Goal: Task Accomplishment & Management: Use online tool/utility

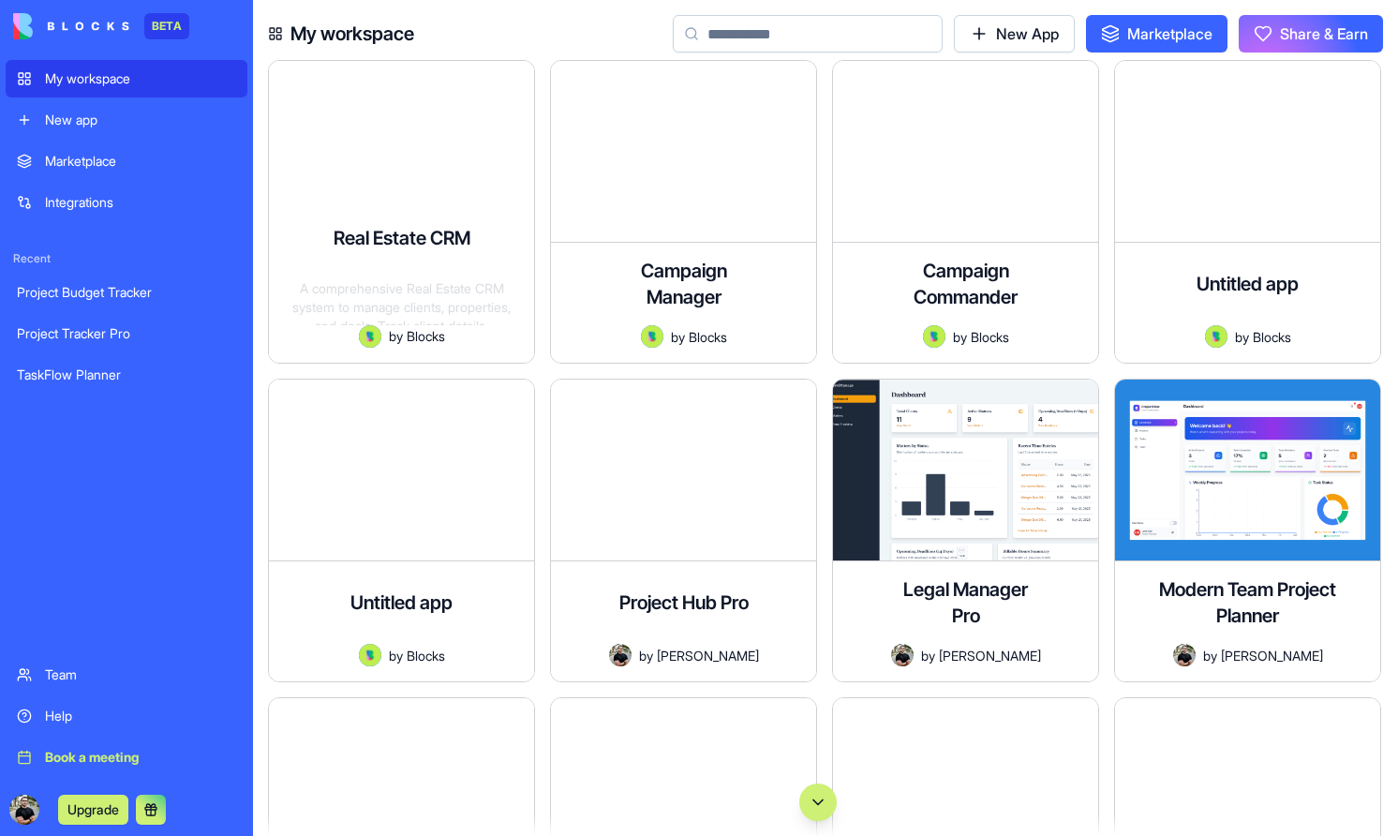
click at [148, 113] on div "New app" at bounding box center [140, 120] width 191 height 19
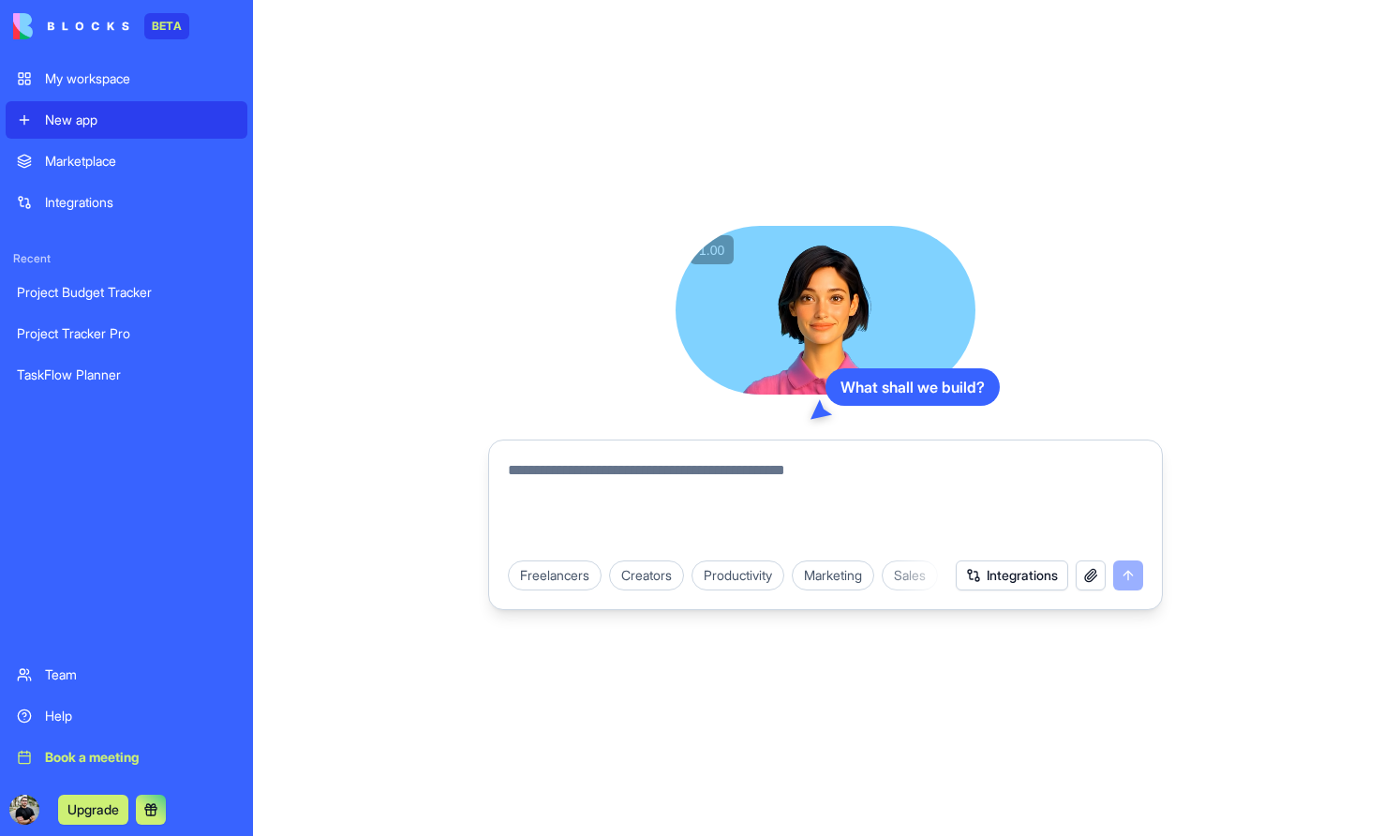
click at [616, 465] on textarea at bounding box center [825, 504] width 635 height 90
type textarea "*"
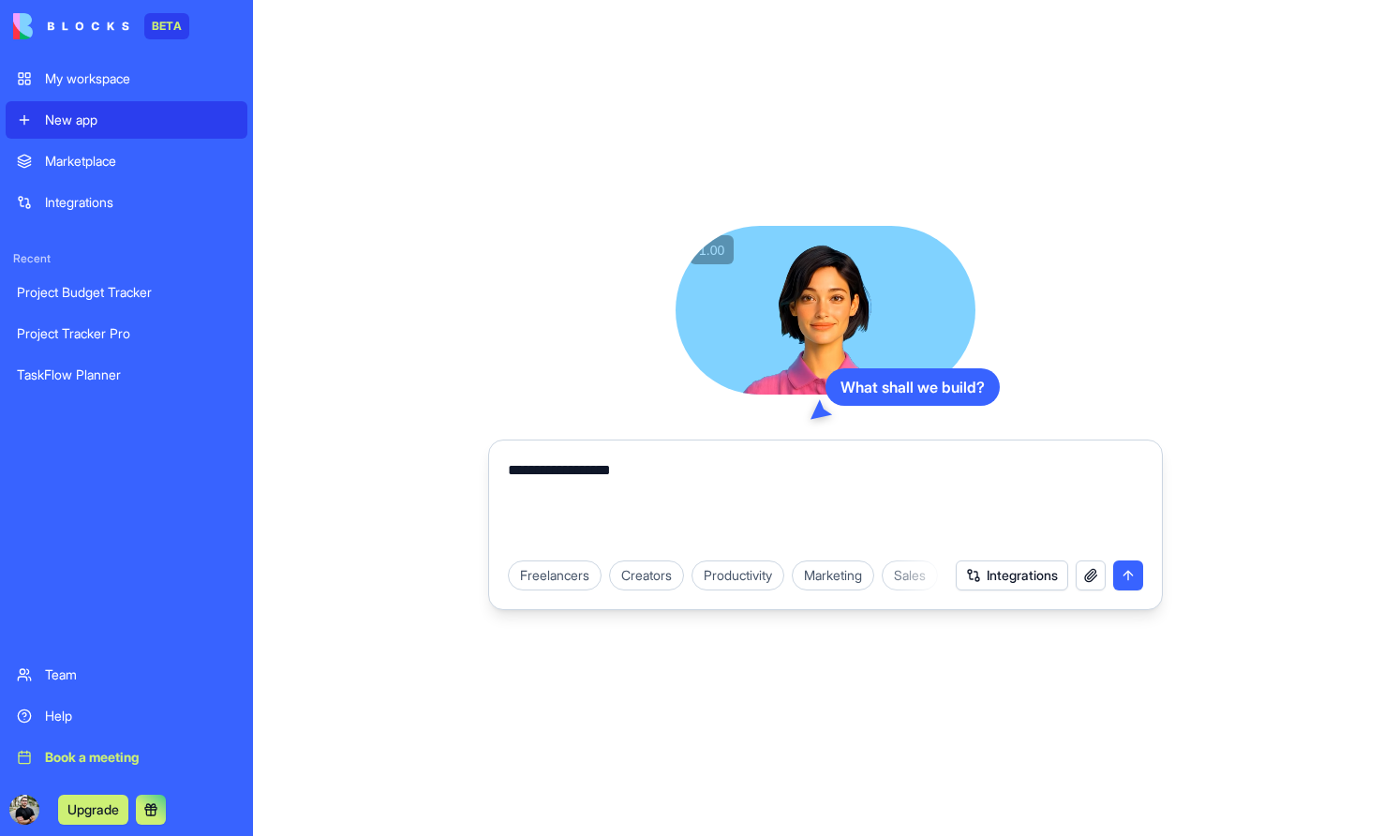
type textarea "**********"
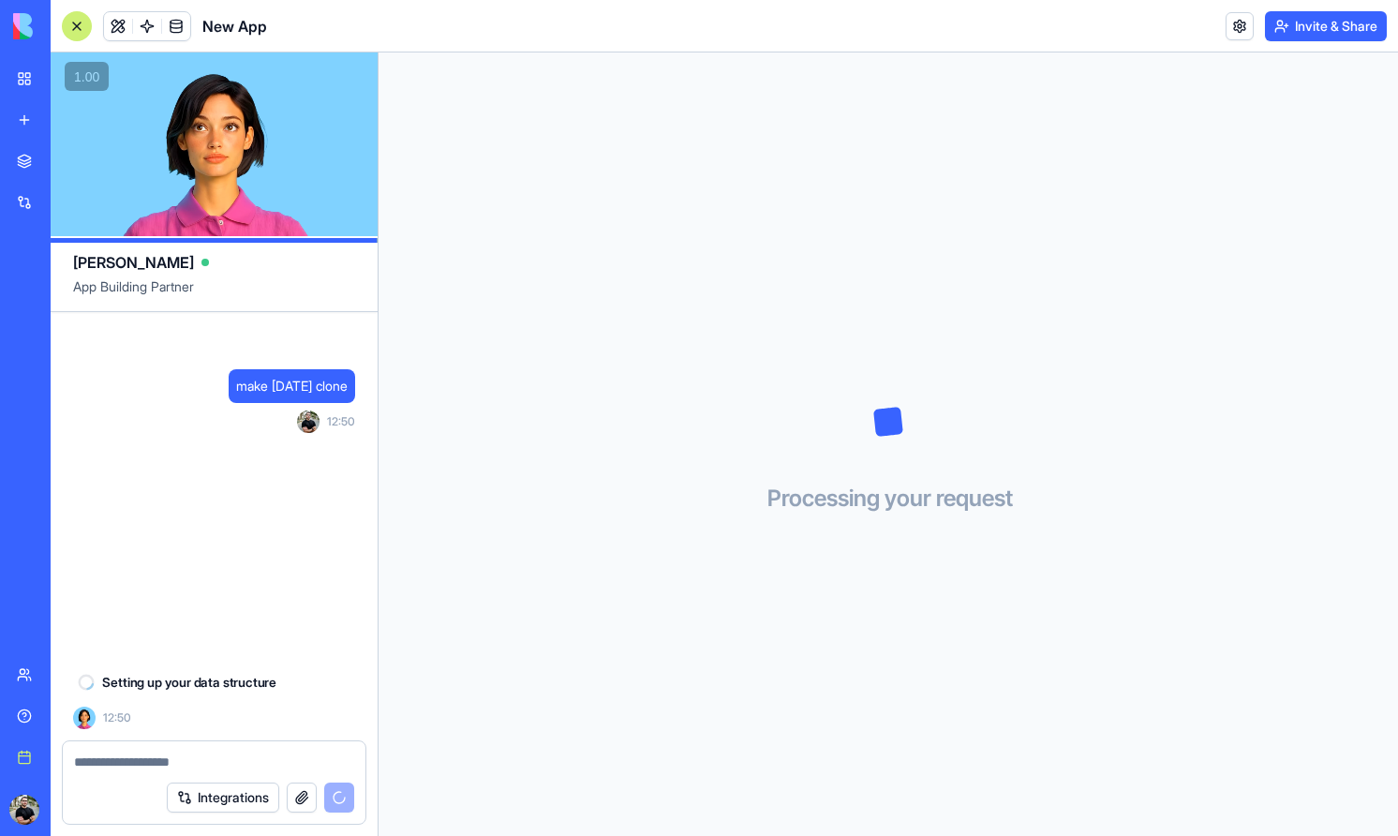
click at [69, 749] on div "Book a meeting" at bounding box center [57, 757] width 24 height 19
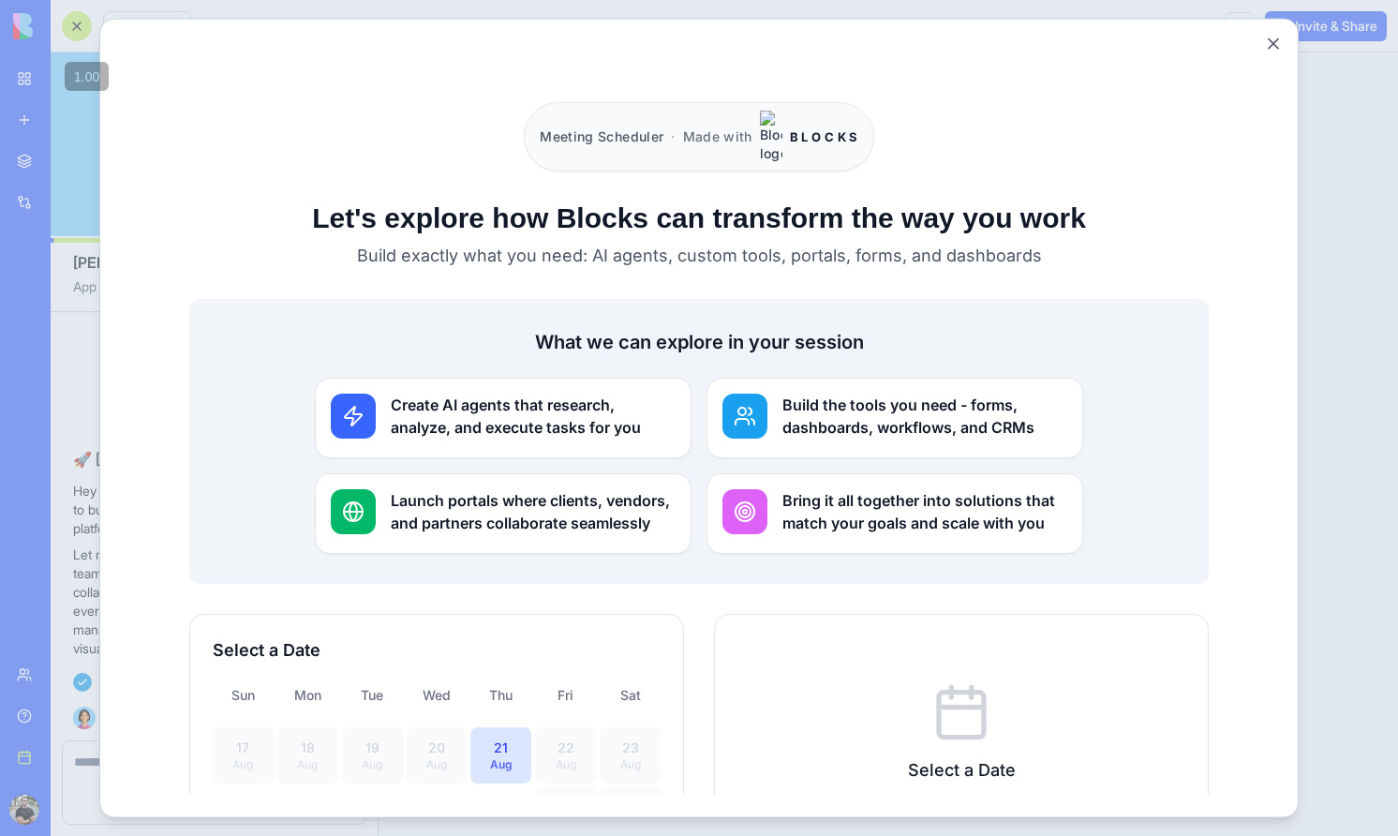
click at [786, 112] on div "Meeting Scheduler · Made with B L O C K S" at bounding box center [698, 135] width 349 height 69
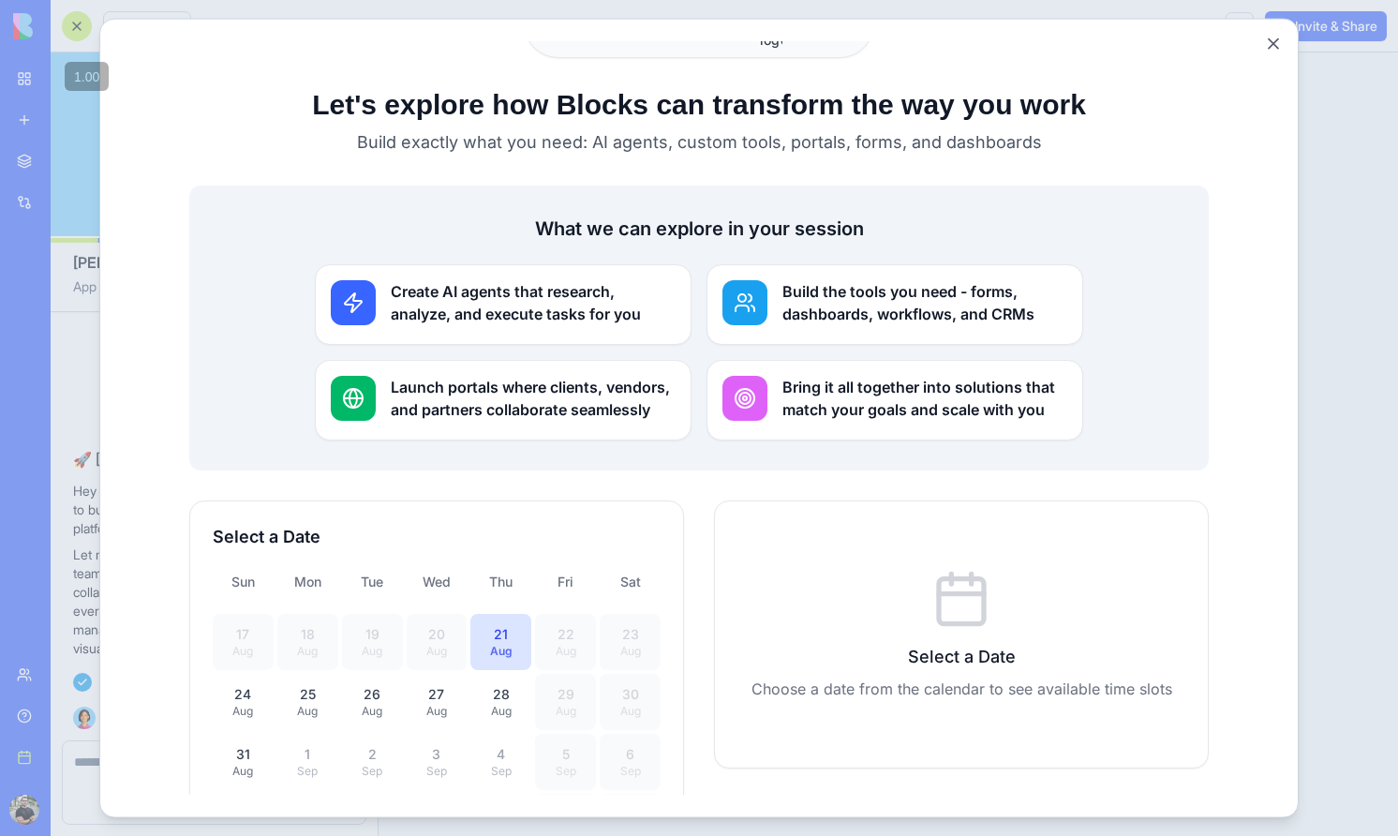
scroll to position [120, 0]
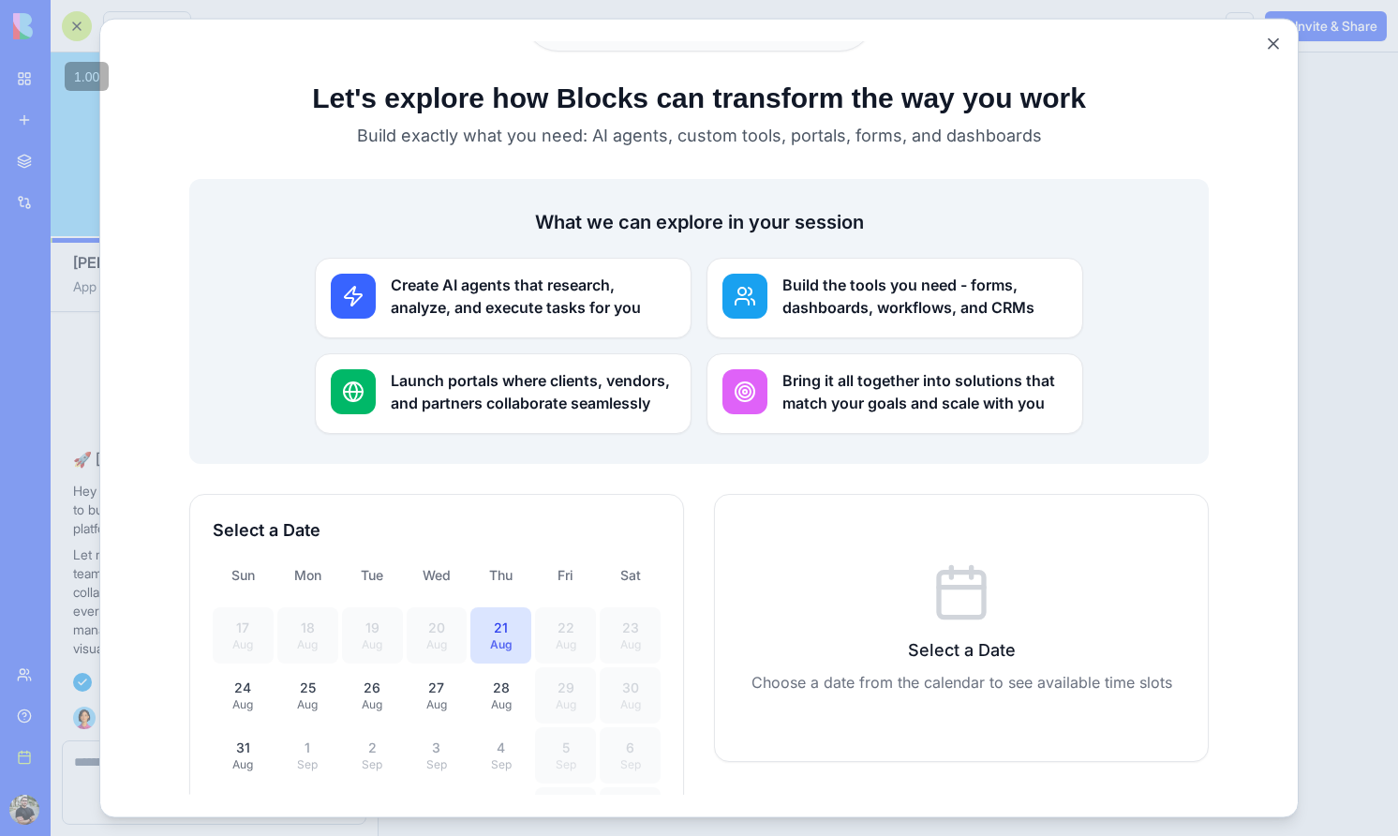
click at [557, 273] on h3 "Create AI agents that research, analyze, and execute tasks for you" at bounding box center [533, 295] width 285 height 45
click at [555, 299] on div "Create AI agents that research, analyze, and execute tasks for you" at bounding box center [503, 297] width 377 height 81
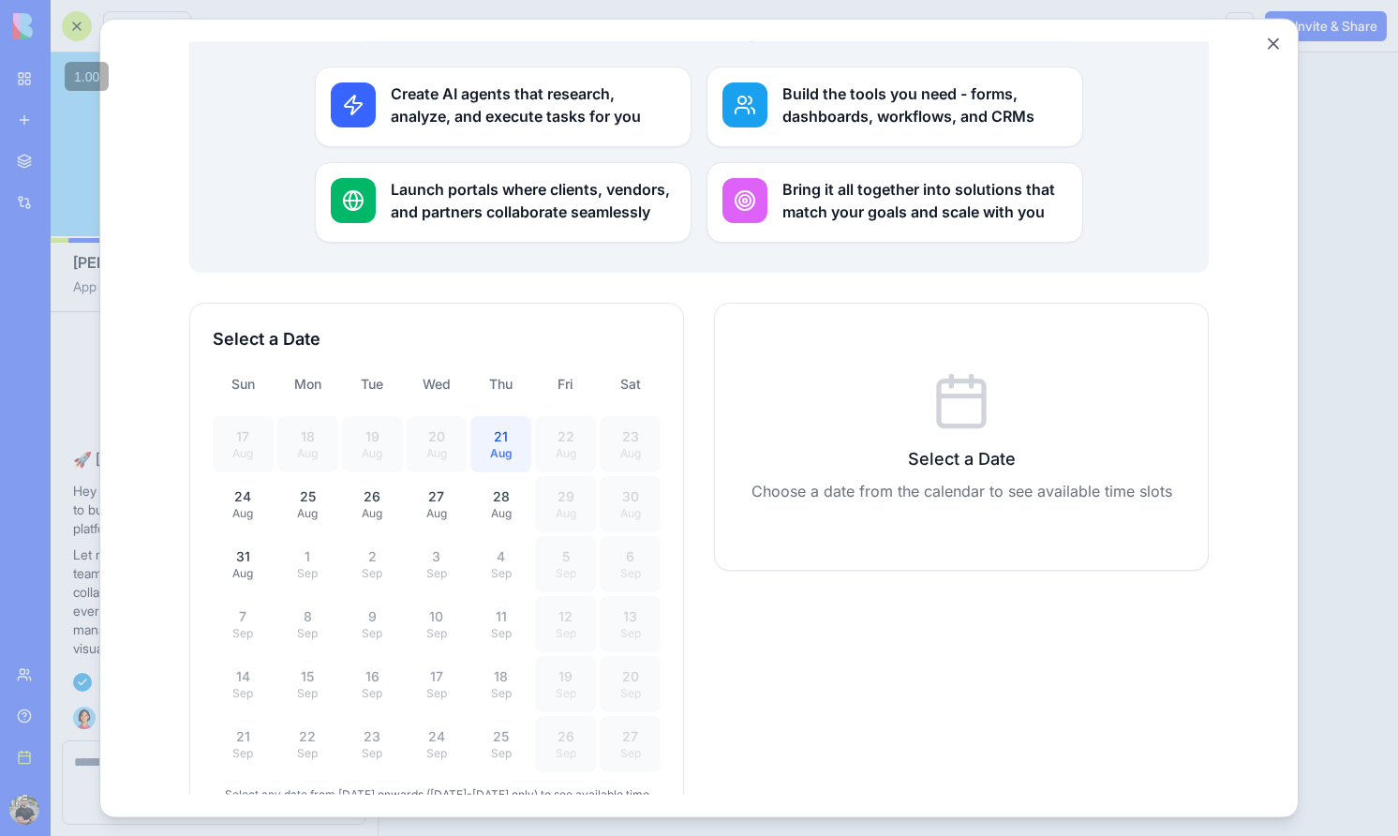
scroll to position [387, 0]
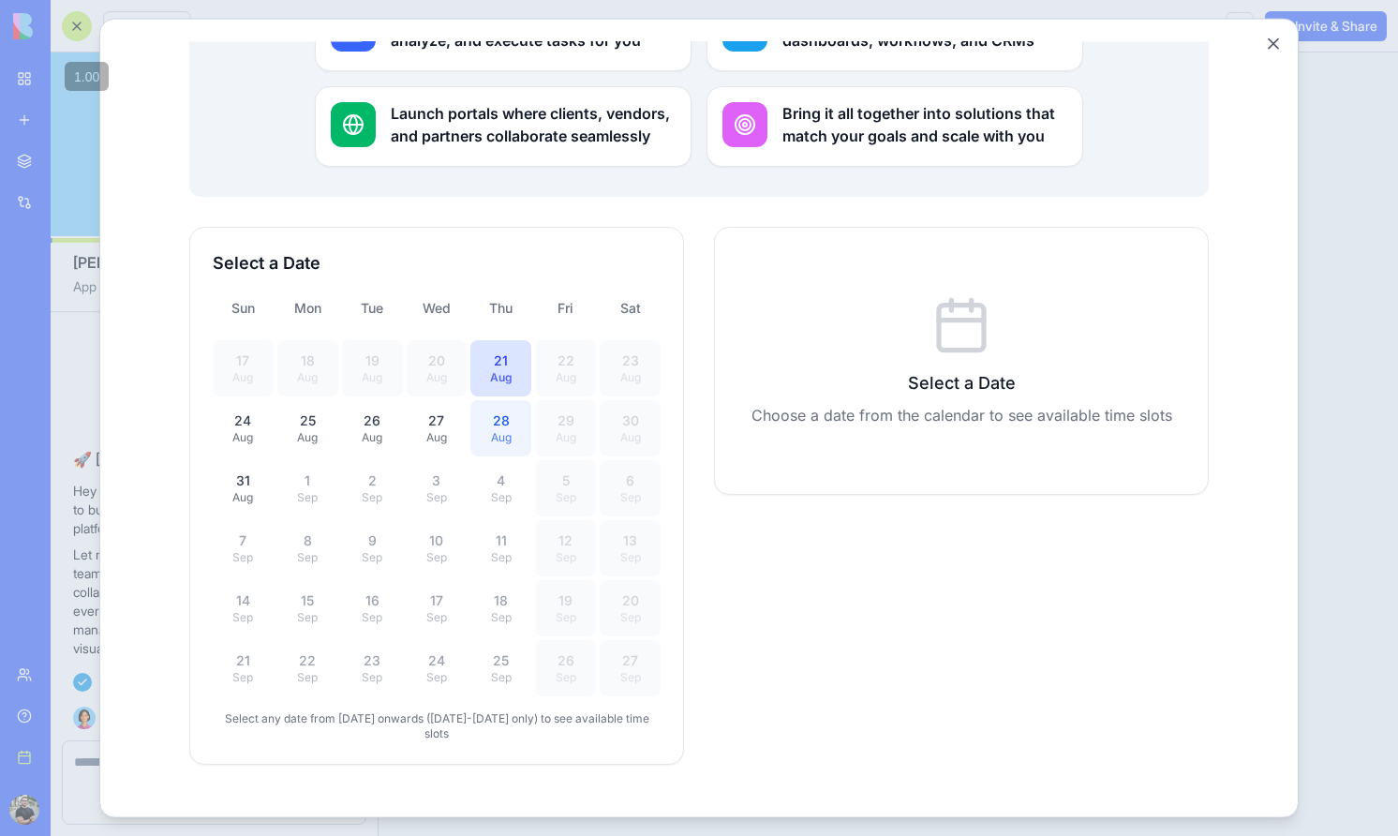
click at [482, 429] on div "Aug" at bounding box center [501, 436] width 38 height 15
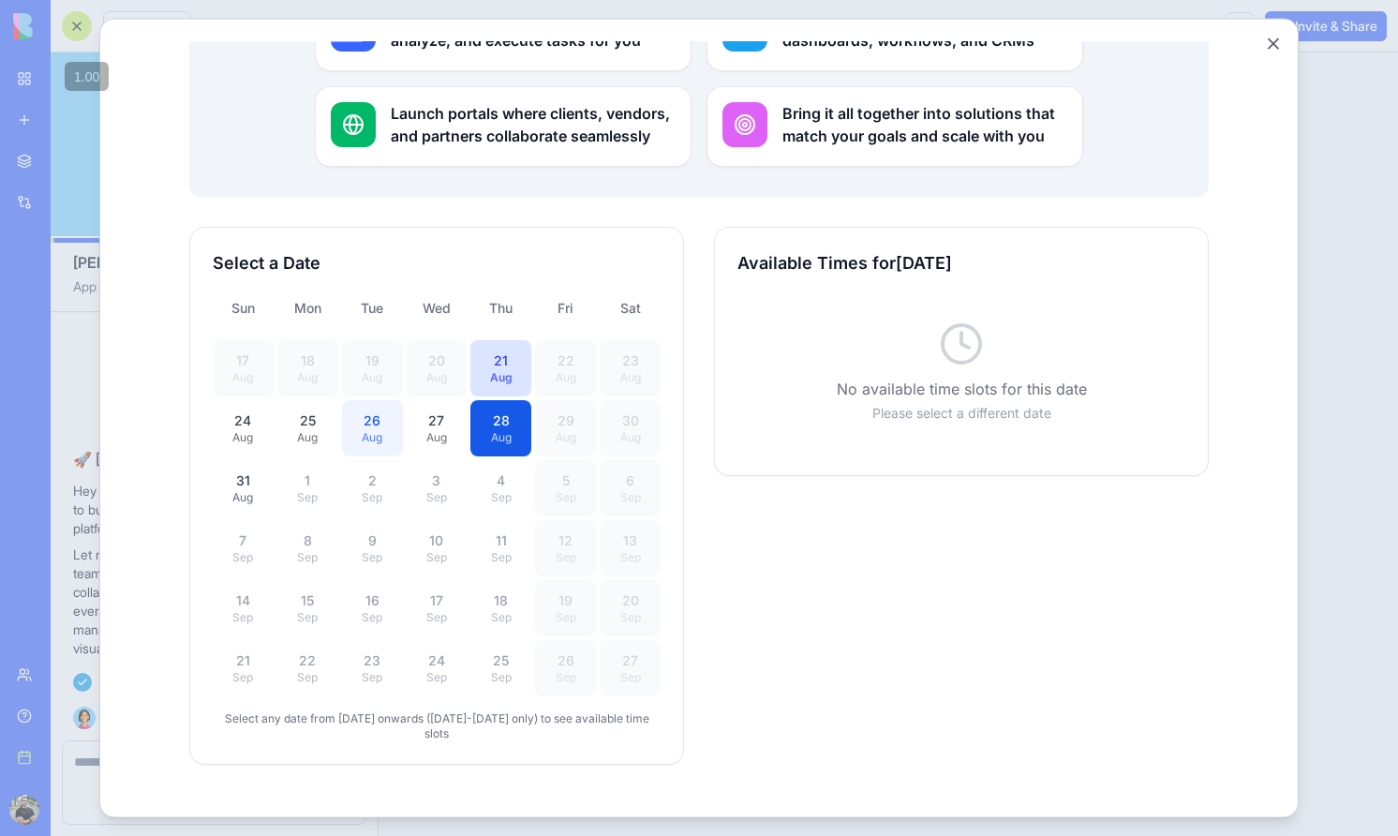
click at [353, 429] on div "Aug" at bounding box center [372, 436] width 38 height 15
click at [321, 489] on div "Sep" at bounding box center [308, 496] width 38 height 15
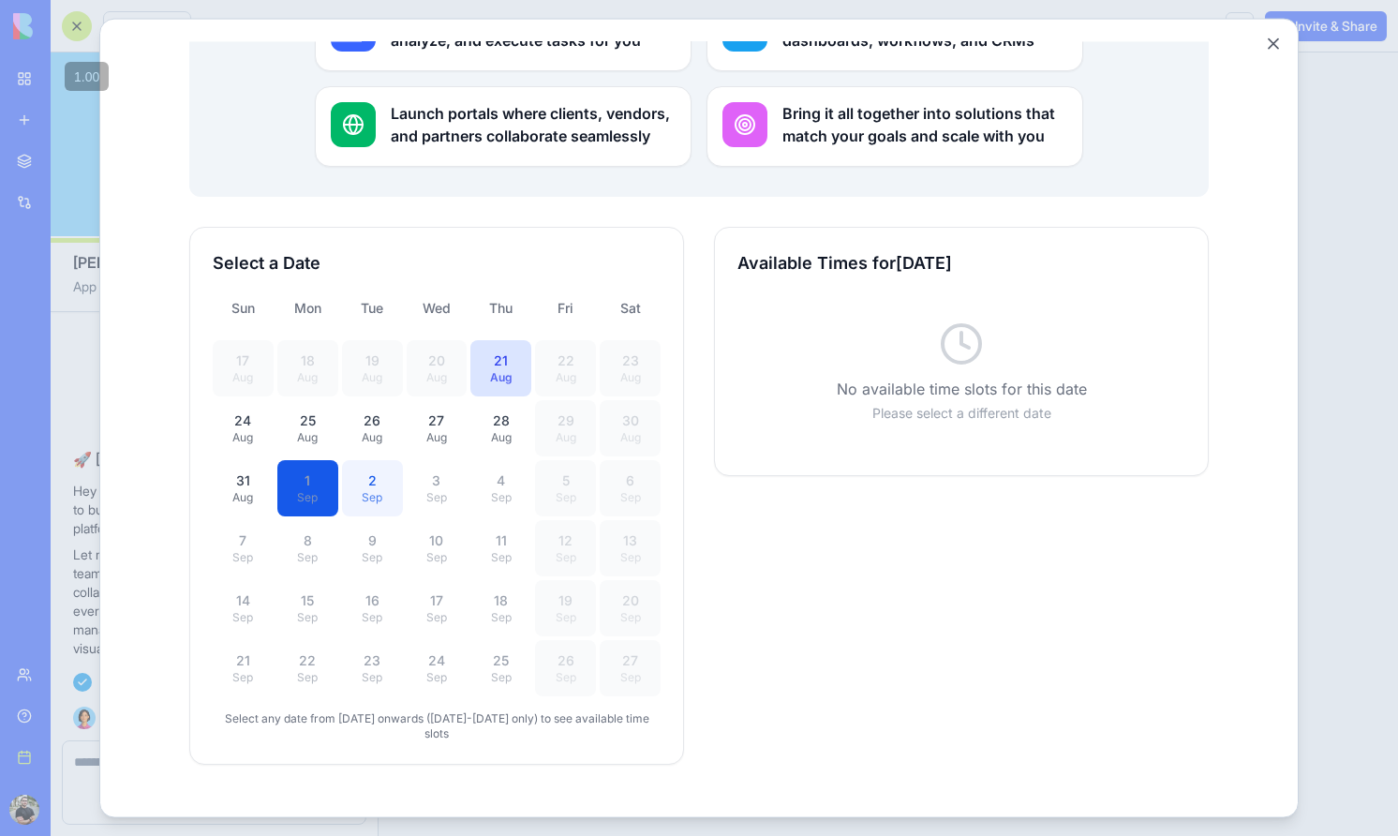
click at [390, 482] on button "[DATE]" at bounding box center [372, 487] width 61 height 56
click at [575, 425] on div "[DATE] Aug [DATE] Aug [DATE] Aug [DATE] Aug [DATE] Aug [DATE] Aug [DATE] Aug [D…" at bounding box center [437, 517] width 448 height 356
click at [428, 530] on div "10" at bounding box center [437, 539] width 38 height 19
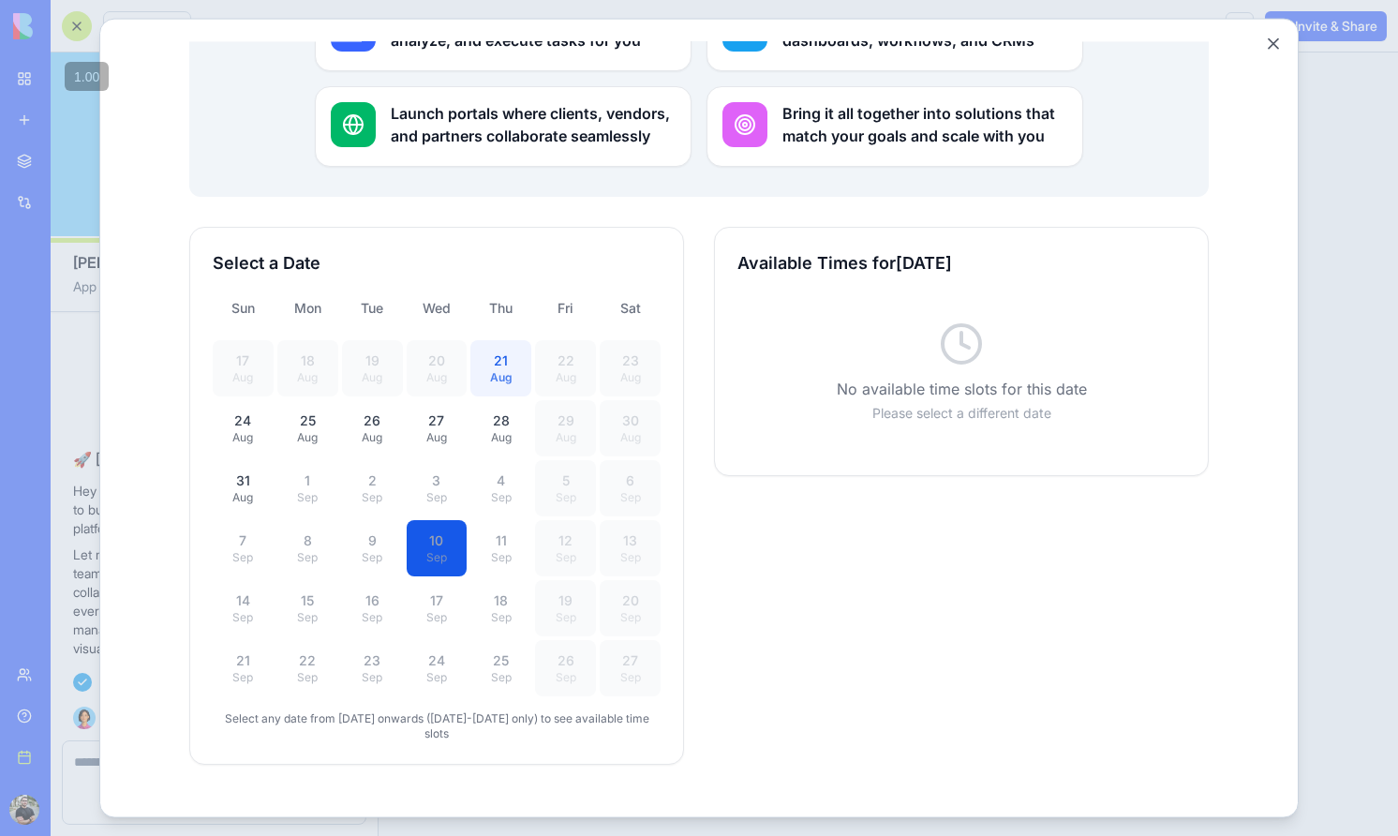
click at [496, 369] on div "Aug" at bounding box center [501, 376] width 38 height 15
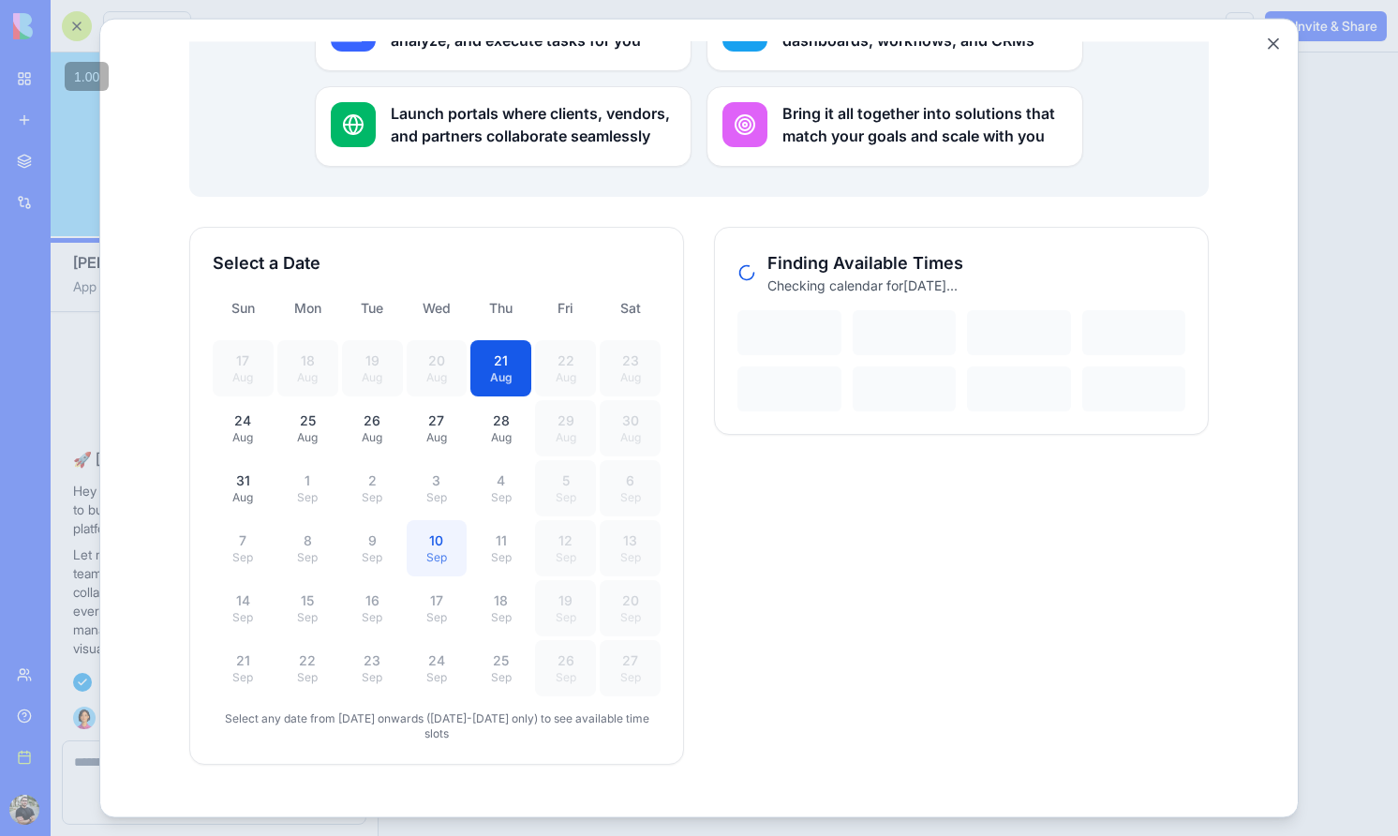
click at [451, 519] on button "[DATE]" at bounding box center [437, 547] width 61 height 56
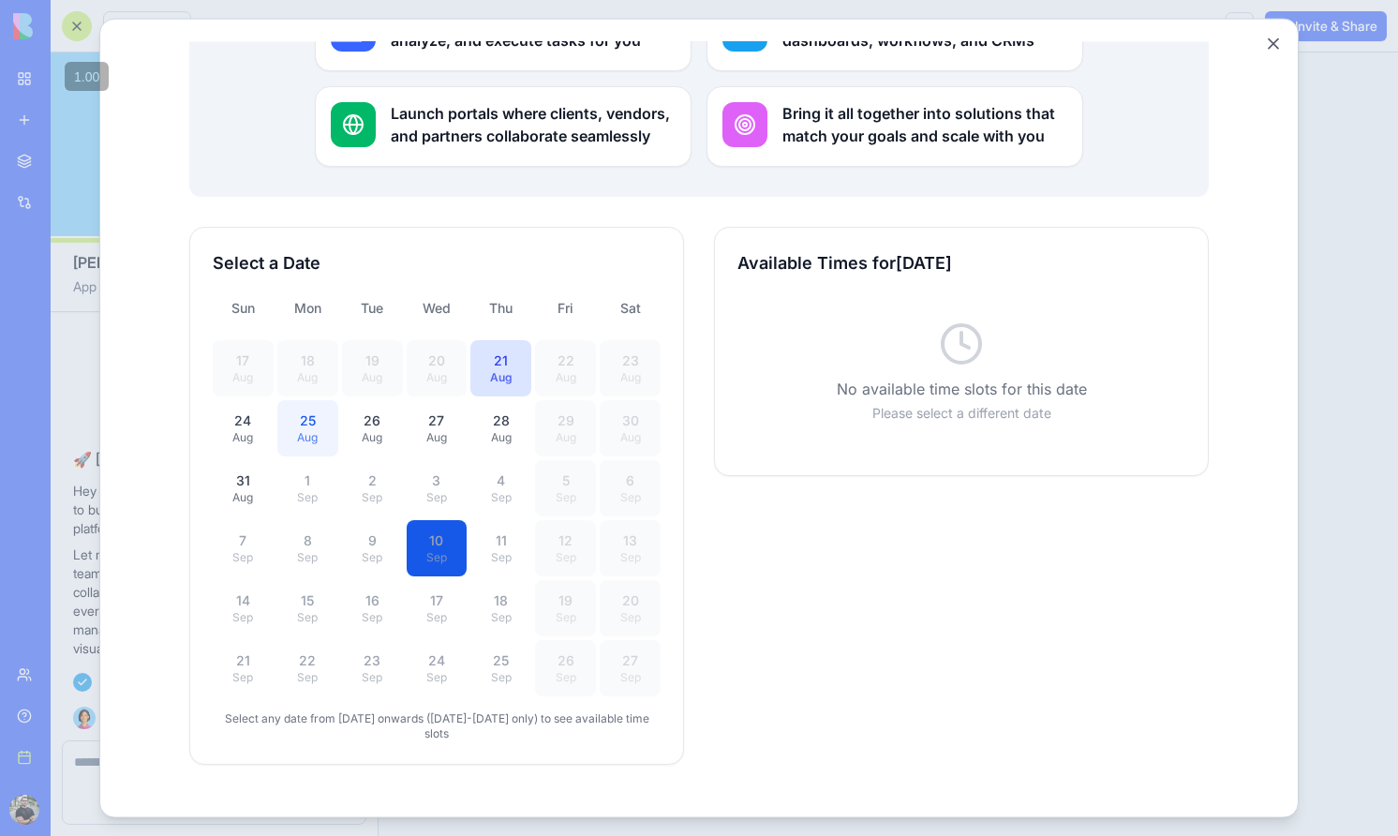
click at [308, 410] on div "25" at bounding box center [308, 419] width 38 height 19
click at [258, 429] on div "Aug" at bounding box center [243, 436] width 38 height 15
click at [236, 470] on div "31" at bounding box center [243, 479] width 38 height 19
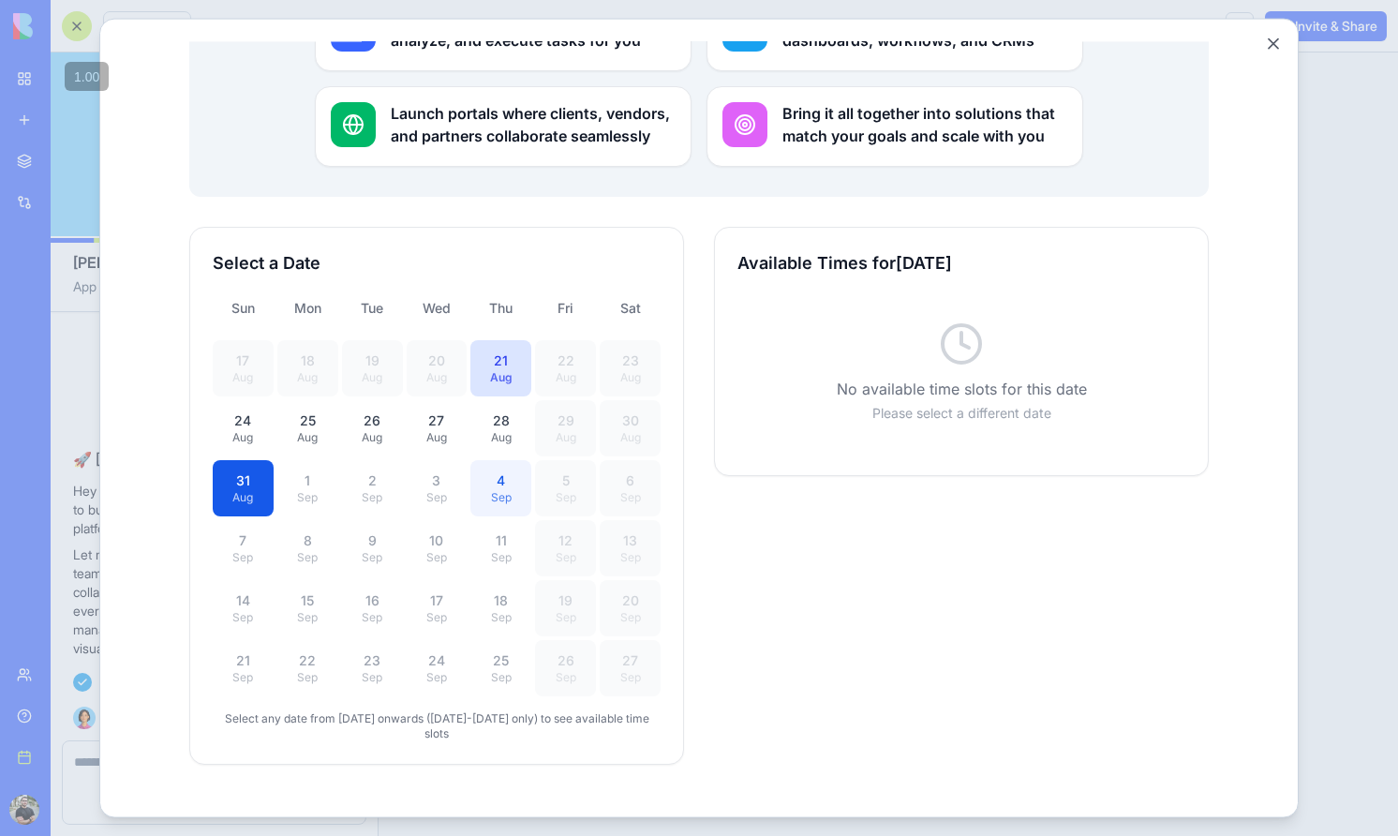
click at [470, 459] on button "[DATE]" at bounding box center [500, 487] width 61 height 56
click at [1340, 414] on div at bounding box center [699, 418] width 1398 height 836
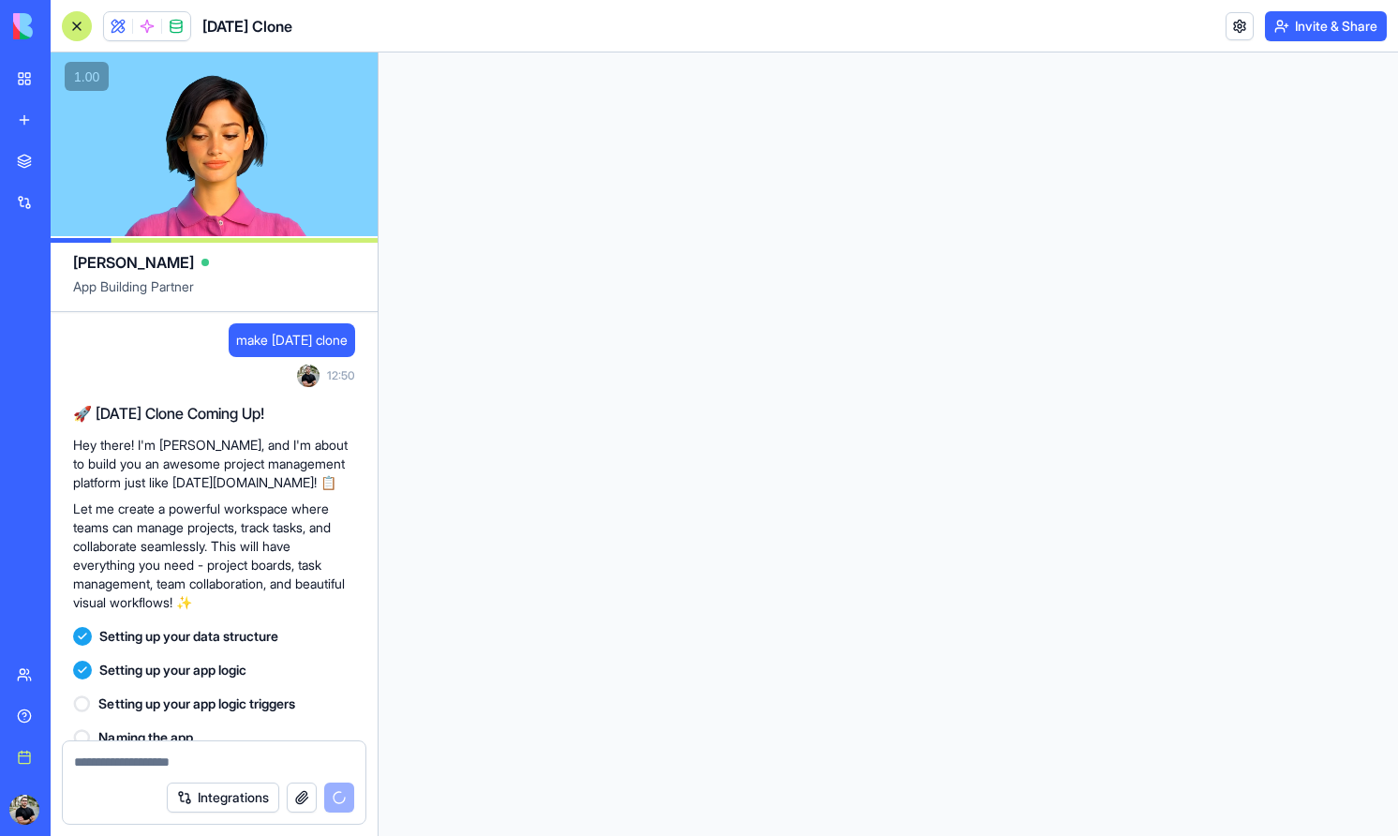
scroll to position [258, 0]
